Goal: Understand process/instructions: Learn how to perform a task or action

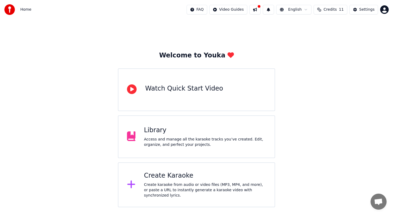
click at [240, 9] on html "Home FAQ Video Guides English Credits 11 Settings Welcome to Youka Watch Quick …" at bounding box center [196, 103] width 393 height 207
click at [335, 14] on html "Home FAQ Video Guides English Credits 11 Settings Welcome to Youka Watch Quick …" at bounding box center [196, 103] width 393 height 207
click at [240, 7] on html "Home FAQ Video Guides English Credits 11 Settings Welcome to Youka Watch Quick …" at bounding box center [196, 103] width 393 height 207
click at [229, 20] on div "Quick Start Guide" at bounding box center [232, 21] width 37 height 9
click at [144, 137] on div "Access and manage all the karaoke tracks you’ve created. Edit, organize, and pe…" at bounding box center [205, 142] width 122 height 11
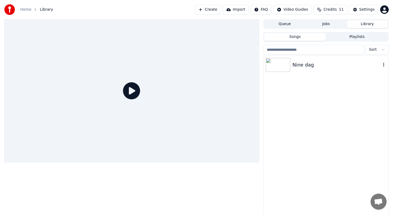
click at [300, 65] on div "Nine dag" at bounding box center [336, 64] width 88 height 7
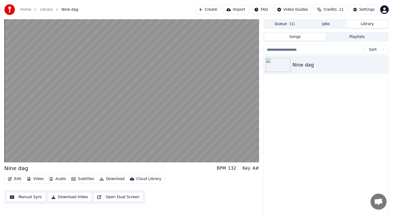
scroll to position [2, 0]
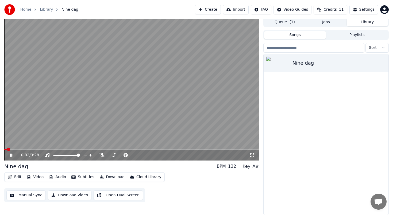
click at [10, 154] on icon at bounding box center [11, 155] width 3 height 3
